Goal: Consume media (video, audio)

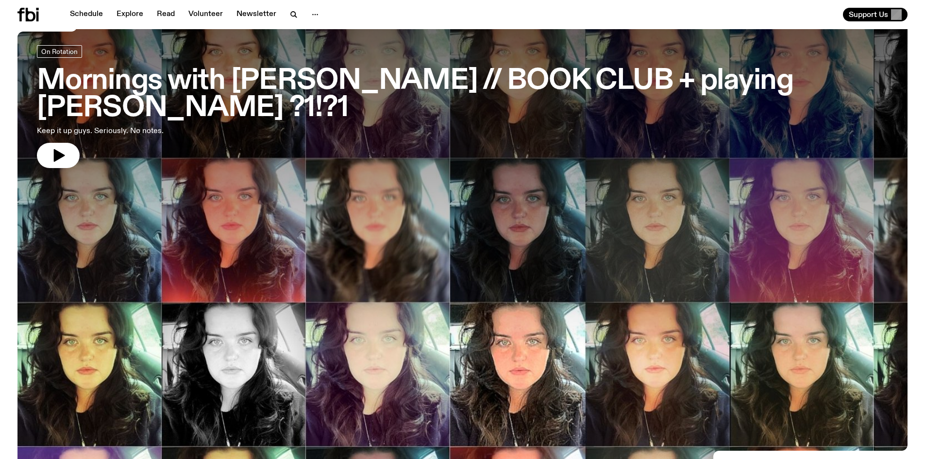
scroll to position [44, 0]
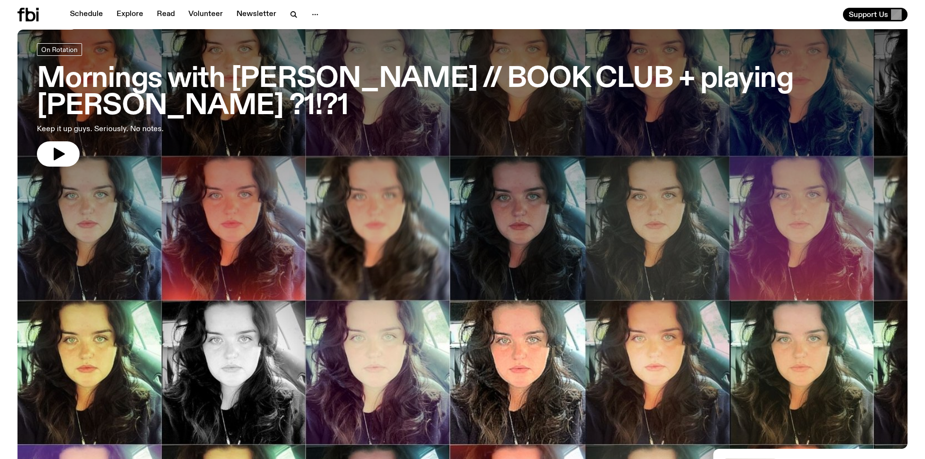
click at [372, 184] on div at bounding box center [462, 179] width 890 height 334
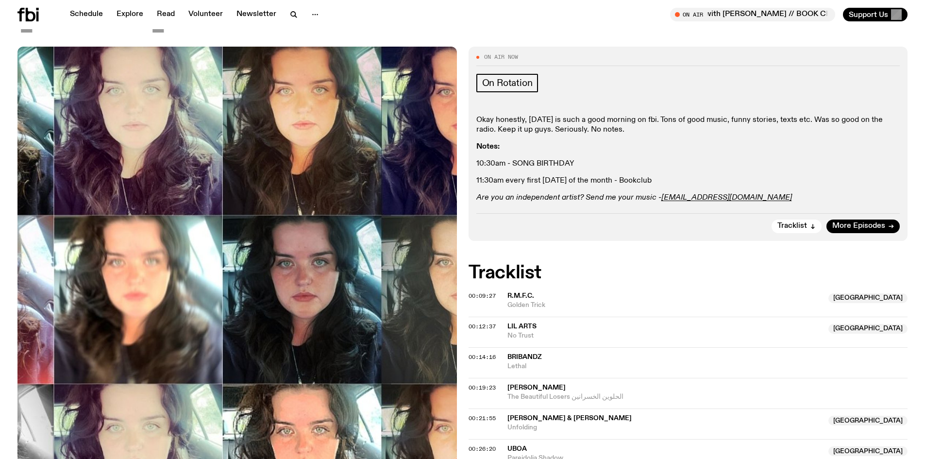
scroll to position [138, 0]
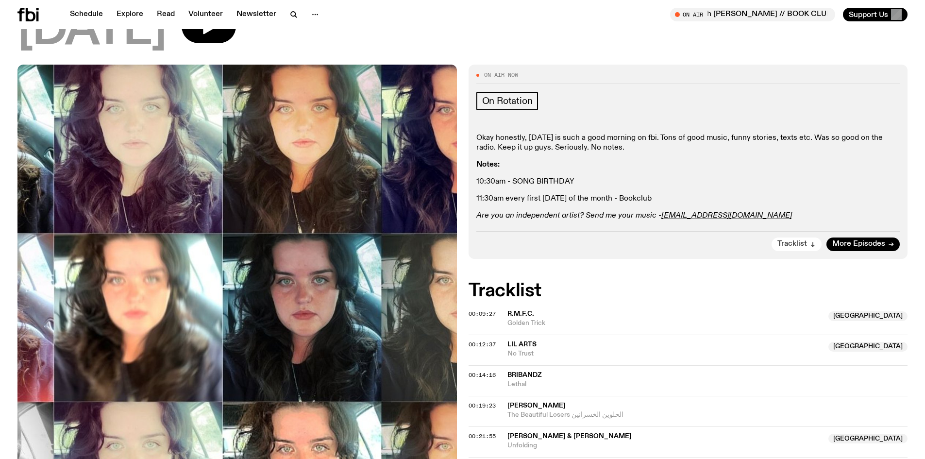
click at [806, 246] on span "Tracklist" at bounding box center [792, 243] width 30 height 7
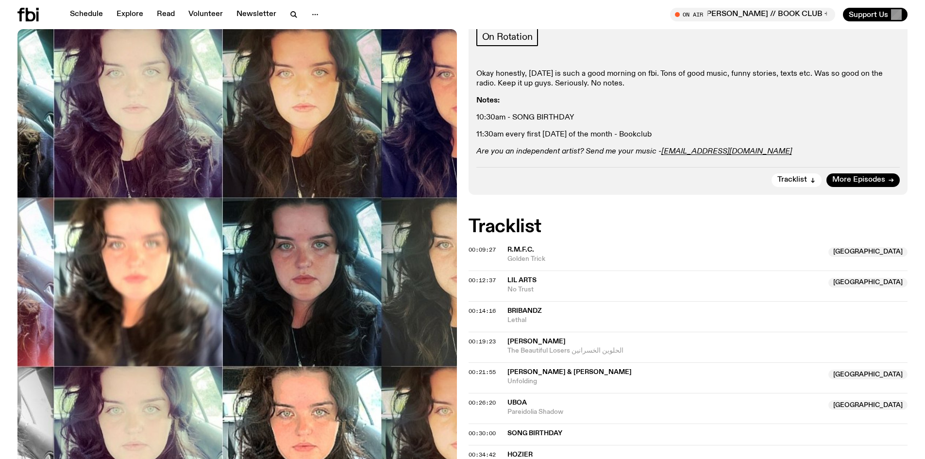
scroll to position [100, 0]
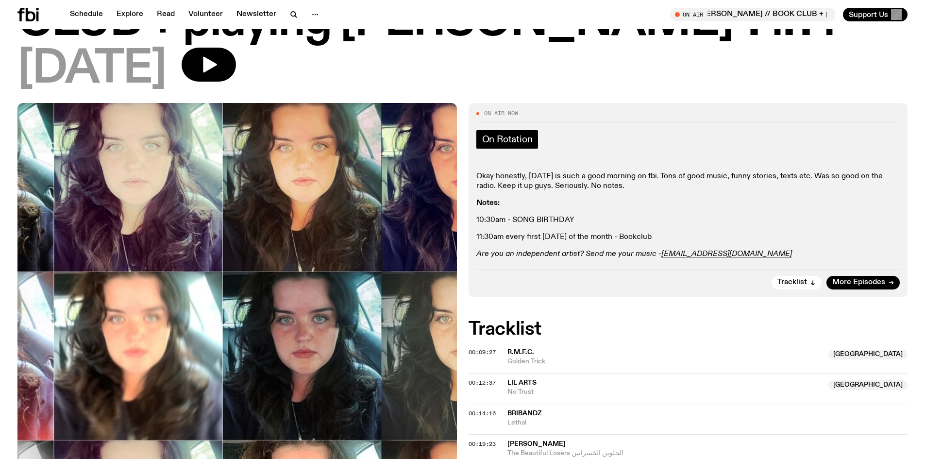
click at [495, 137] on span "On Rotation" at bounding box center [507, 139] width 50 height 11
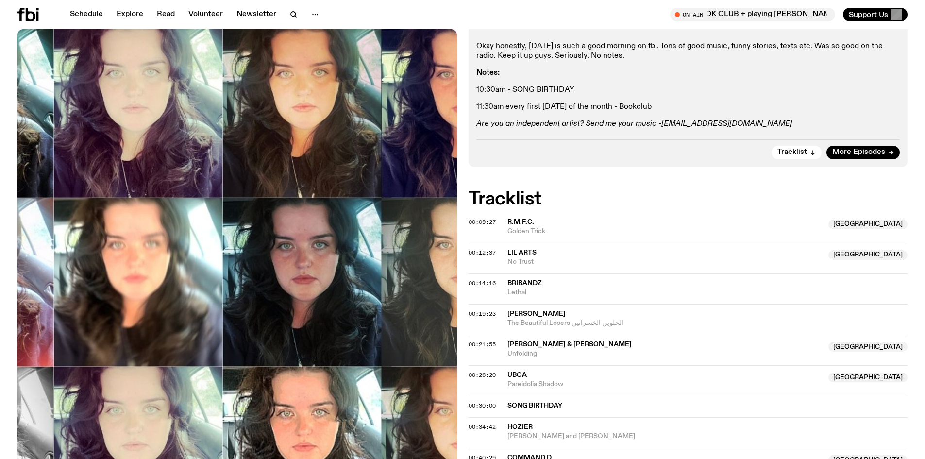
scroll to position [238, 0]
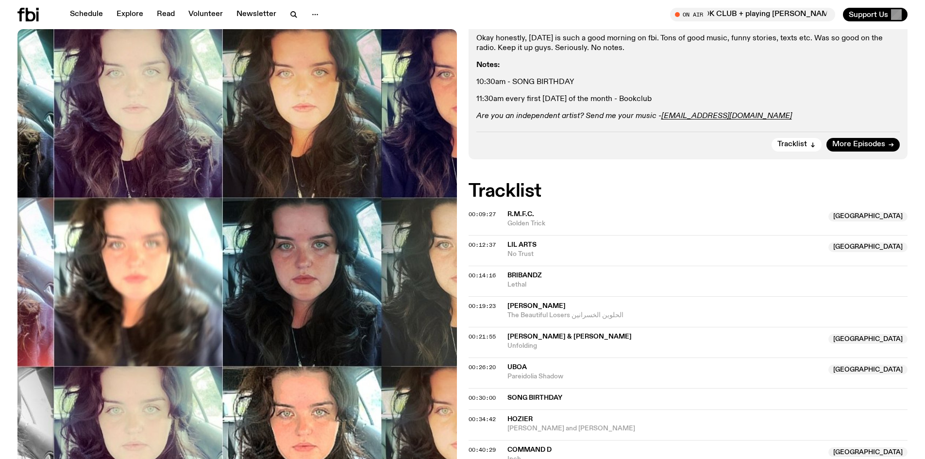
click at [811, 253] on span "No Trust" at bounding box center [665, 254] width 316 height 9
click at [493, 212] on span "00:09:27" at bounding box center [481, 214] width 27 height 8
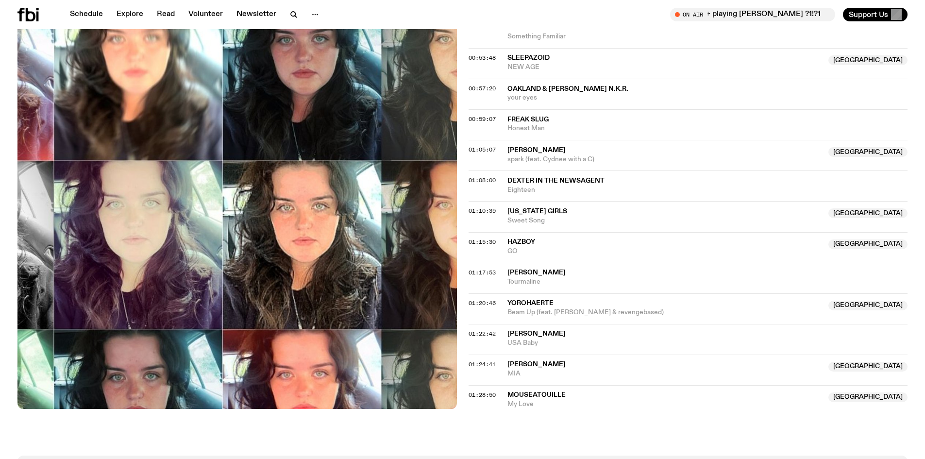
scroll to position [772, 0]
